Goal: Task Accomplishment & Management: Manage account settings

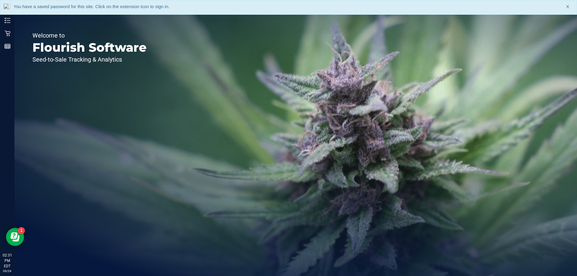
click at [567, 6] on span "X" at bounding box center [567, 6] width 3 height 7
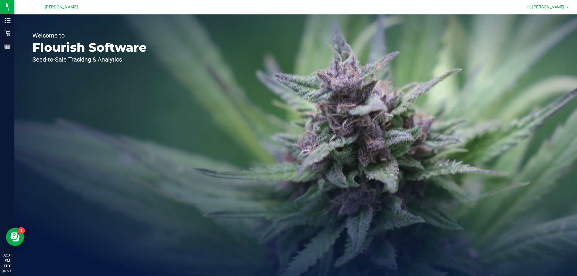
click at [566, 7] on span at bounding box center [567, 7] width 2 height 1
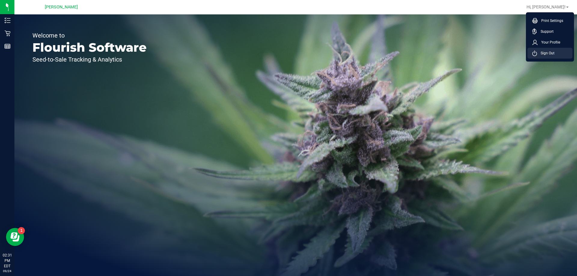
click at [559, 52] on li "Sign Out" at bounding box center [549, 53] width 45 height 11
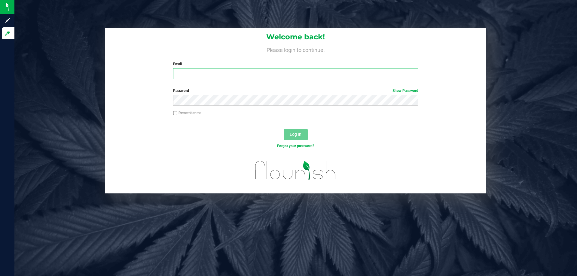
click at [194, 73] on input "Email" at bounding box center [295, 73] width 245 height 11
type input "[EMAIL_ADDRESS][DOMAIN_NAME]"
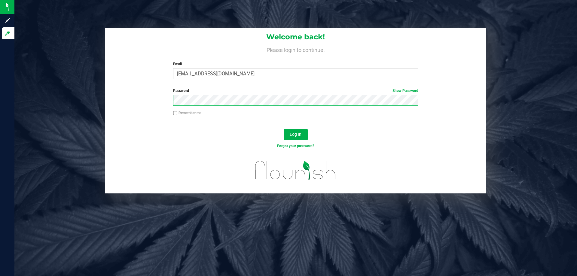
click at [283, 129] on button "Log In" at bounding box center [295, 134] width 24 height 11
